Goal: Find specific page/section: Find specific page/section

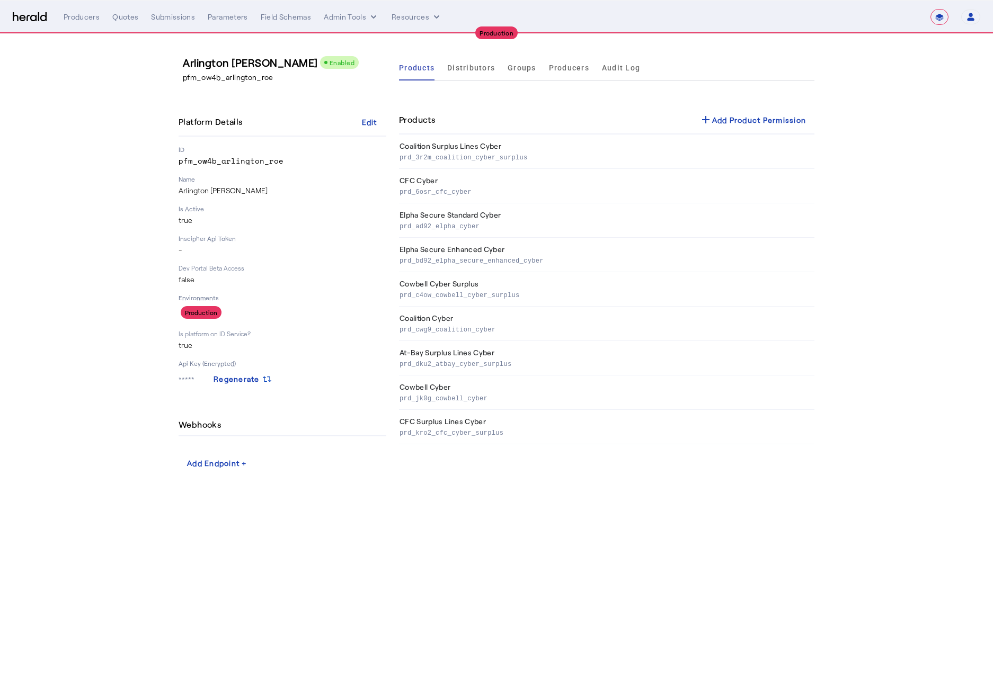
select select "**********"
click at [359, 20] on button "Admin Tools" at bounding box center [351, 17] width 55 height 11
click at [361, 35] on span "Platforms Manager" at bounding box center [368, 39] width 77 height 13
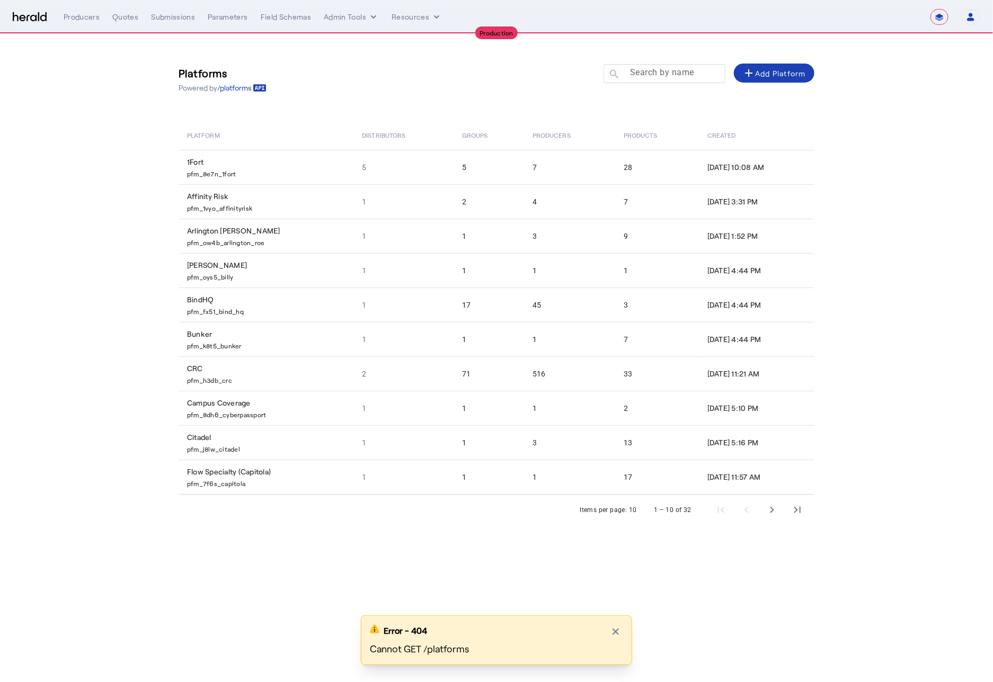
click at [642, 71] on mat-label "Search by name" at bounding box center [662, 73] width 64 height 10
click at [642, 71] on input "Search by name" at bounding box center [668, 73] width 95 height 13
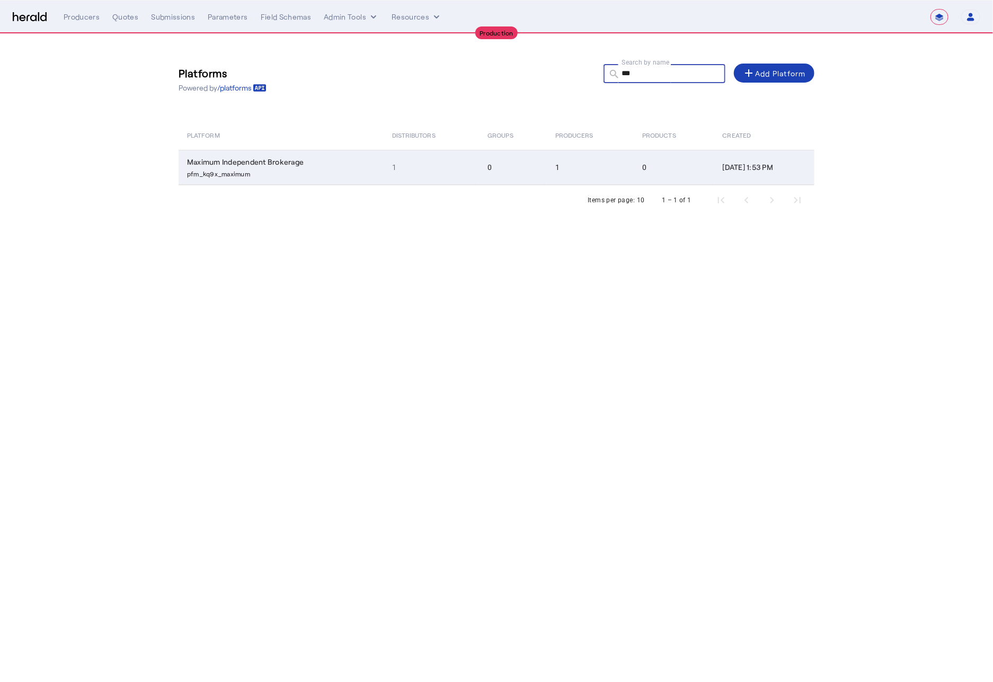
type input "***"
click at [278, 164] on td "Maximum Independent Brokerage pfm_kq9x_maximum" at bounding box center [280, 167] width 205 height 35
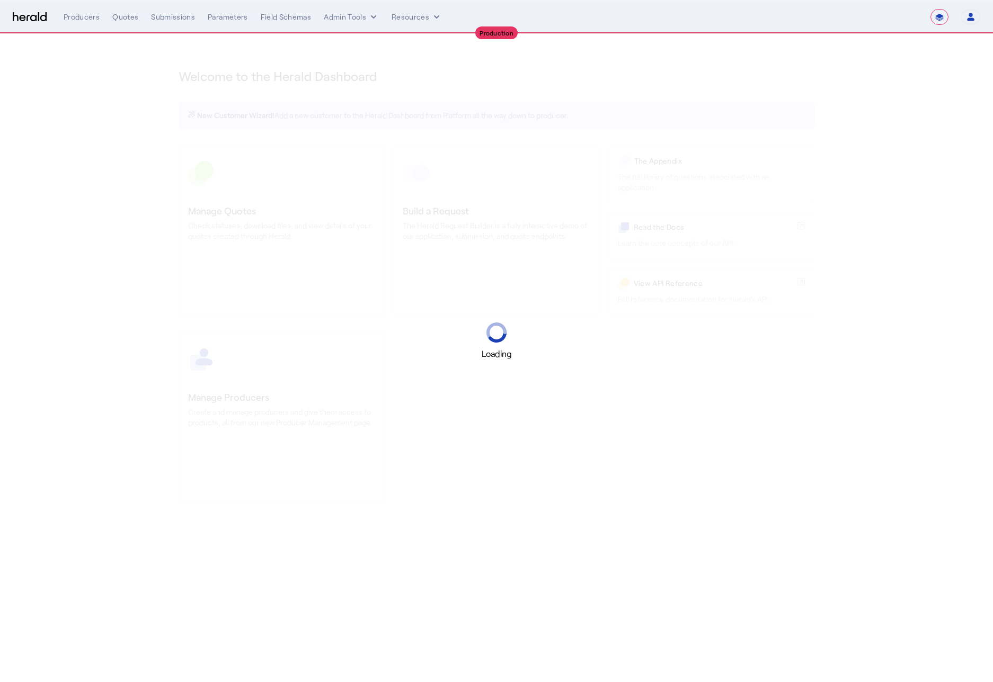
select select "**********"
select select "pfm_2v8p_herald_api"
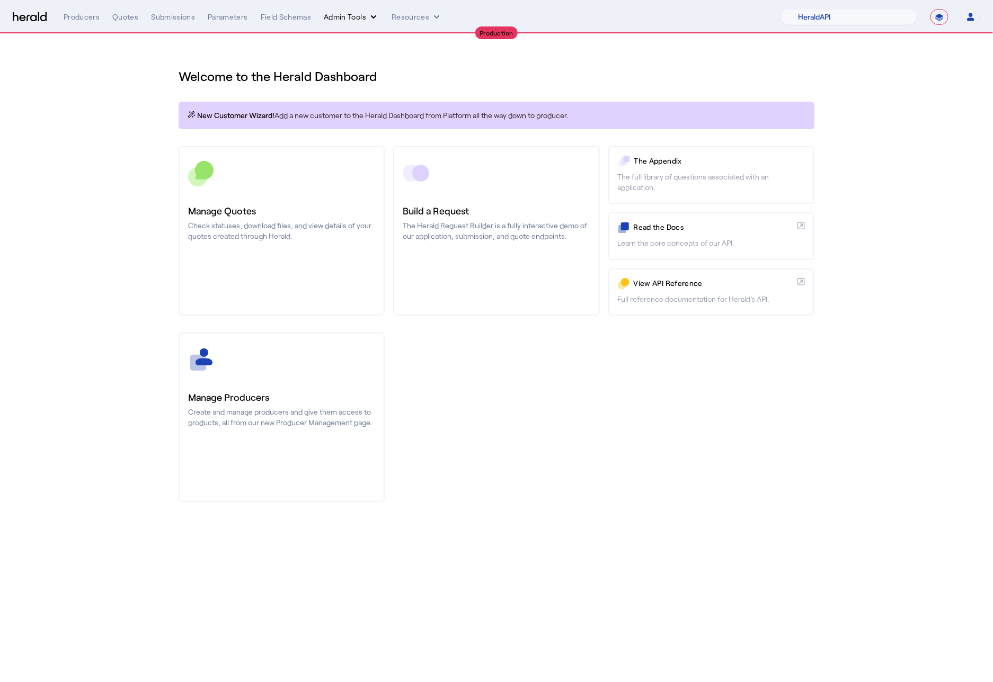
click at [343, 12] on button "Admin Tools" at bounding box center [351, 17] width 55 height 11
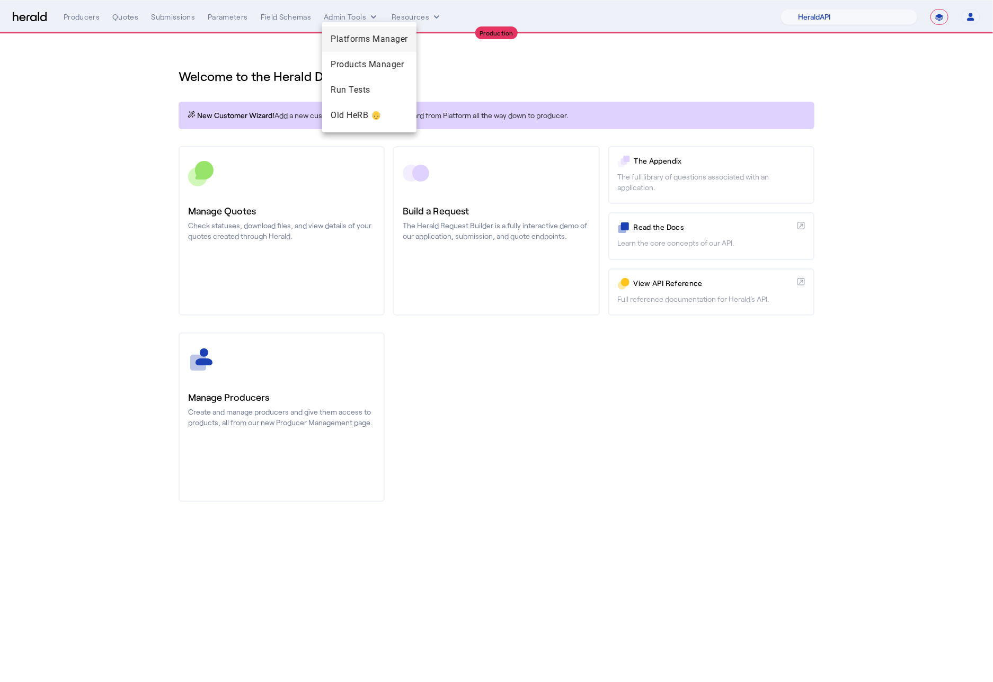
click at [372, 34] on span "Platforms Manager" at bounding box center [368, 39] width 77 height 13
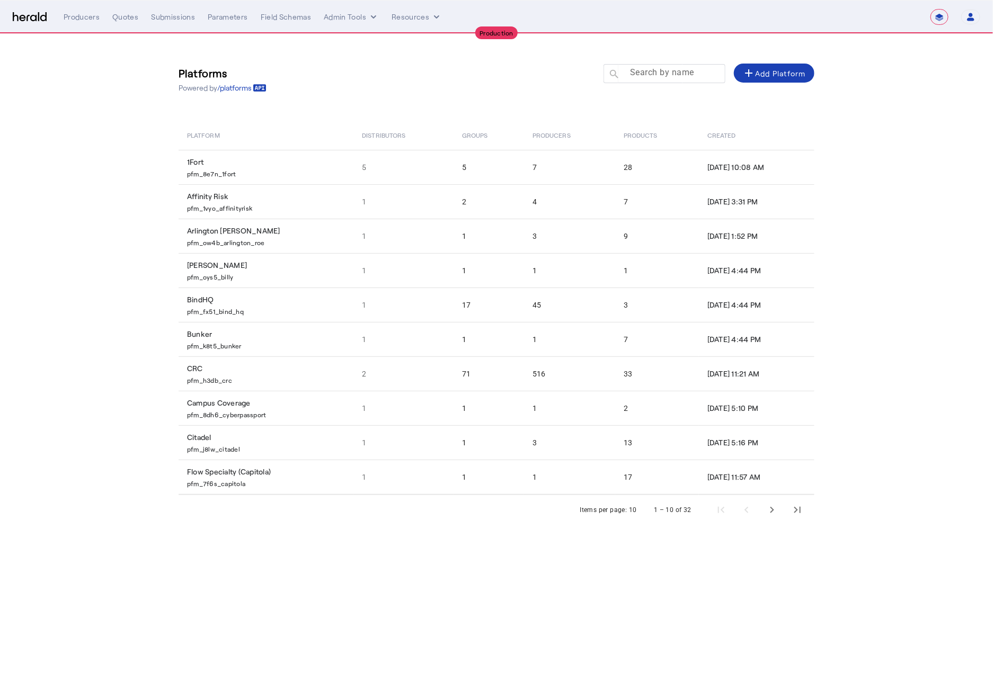
click at [631, 76] on mat-label "Search by name" at bounding box center [662, 73] width 64 height 10
click at [631, 76] on input "Search by name" at bounding box center [668, 73] width 95 height 13
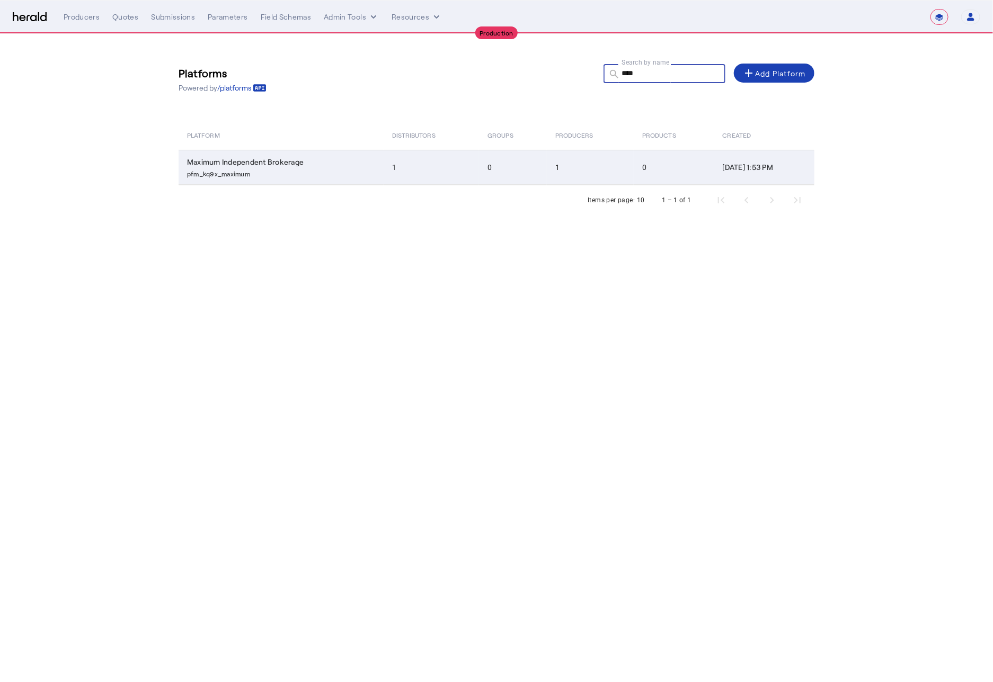
type input "****"
click at [214, 163] on td "Maximum Independent Brokerage pfm_kq9x_maximum" at bounding box center [280, 167] width 205 height 35
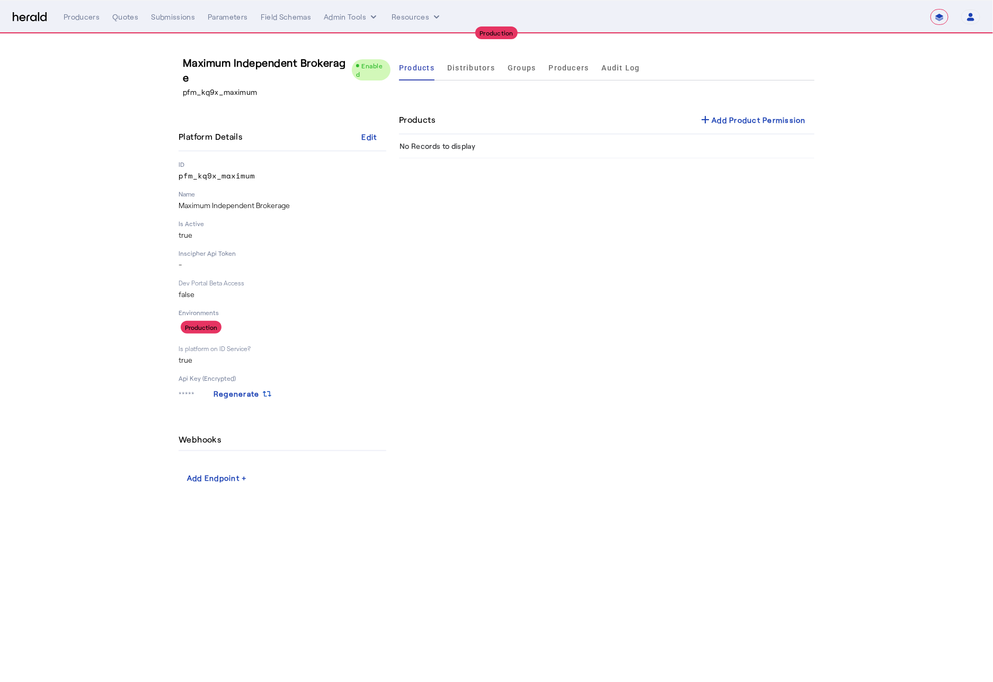
drag, startPoint x: 253, startPoint y: 173, endPoint x: 176, endPoint y: 174, distance: 76.3
click at [176, 174] on div "Maximum Independent Brokerage Enabled pfm_kq9x_maximum Platform Details Edit ID…" at bounding box center [496, 271] width 678 height 475
copy p "pfm_kq9x_maximum"
click at [352, 15] on button "Admin Tools" at bounding box center [351, 17] width 55 height 11
click at [359, 39] on span "Platforms Manager" at bounding box center [368, 39] width 77 height 13
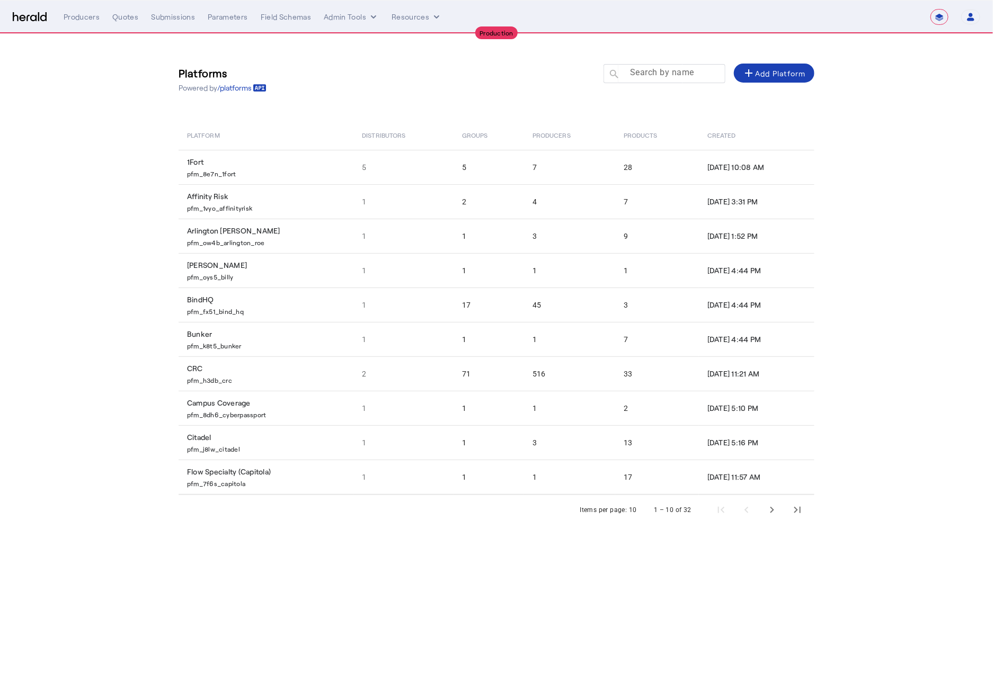
click at [657, 68] on mat-label "Search by name" at bounding box center [662, 73] width 64 height 10
click at [657, 68] on input "Search by name" at bounding box center [668, 73] width 95 height 13
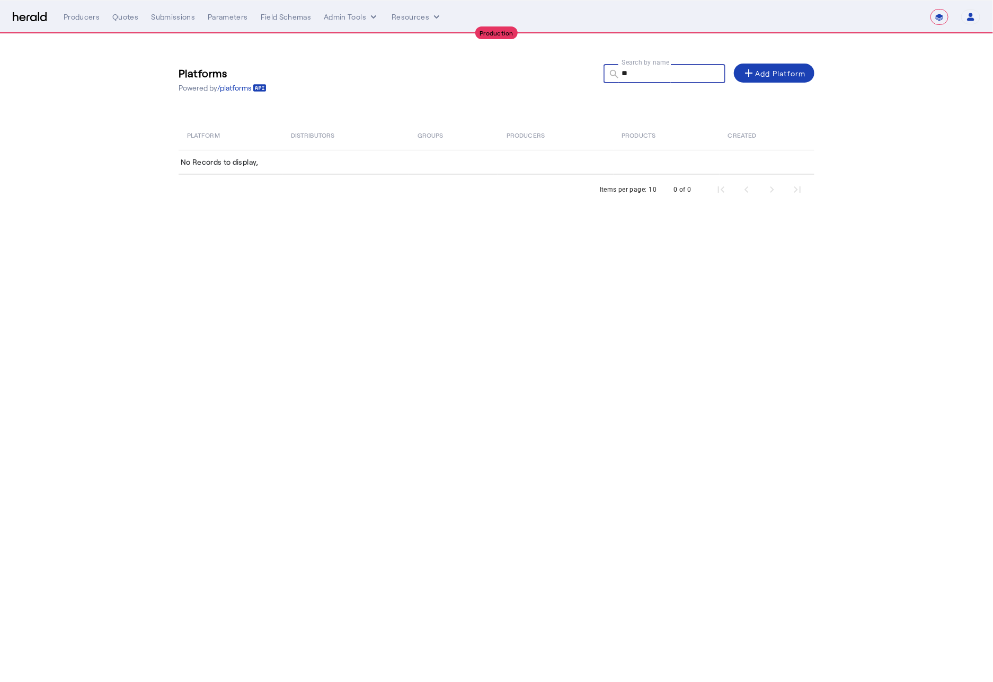
type input "*"
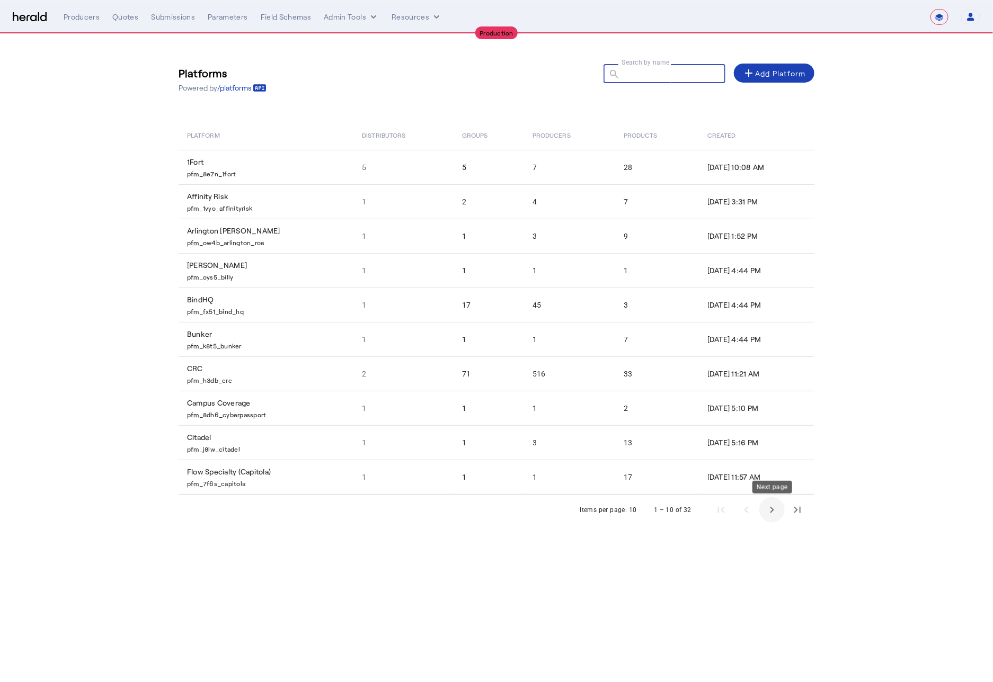
click at [776, 511] on span "Next page" at bounding box center [771, 509] width 25 height 25
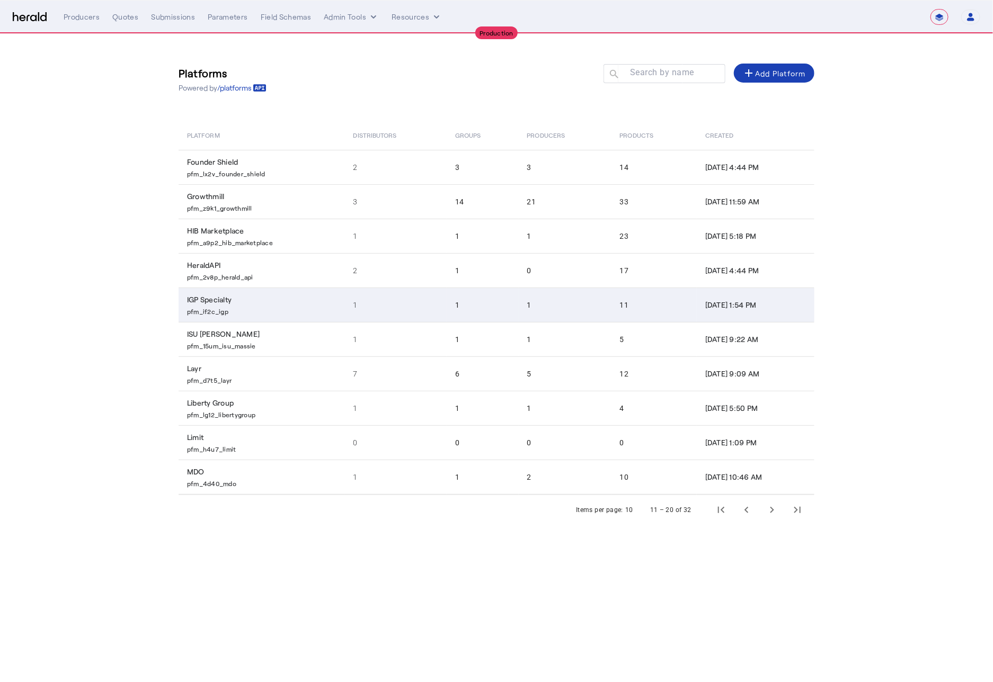
click at [215, 313] on p "pfm_if2c_igp" at bounding box center [264, 310] width 154 height 11
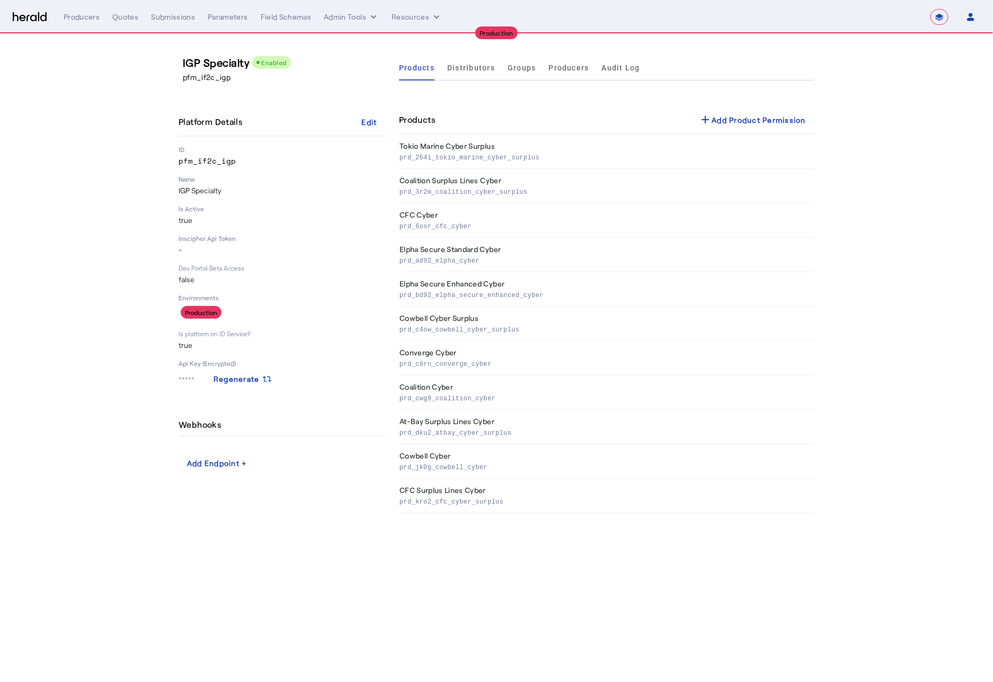
click at [210, 160] on p "pfm_if2c_igp" at bounding box center [282, 161] width 208 height 11
copy p "pfm_if2c_igp"
